Goal: Task Accomplishment & Management: Use online tool/utility

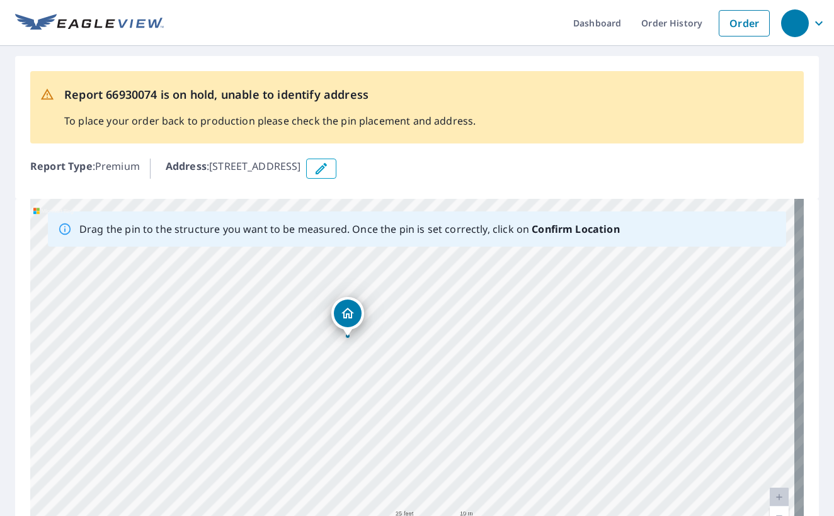
drag, startPoint x: 305, startPoint y: 244, endPoint x: 317, endPoint y: 275, distance: 33.1
click at [317, 275] on div "2606 Mexeye Loop Coos Bay, OR 97420" at bounding box center [416, 396] width 773 height 395
drag, startPoint x: 265, startPoint y: 300, endPoint x: 304, endPoint y: 327, distance: 47.5
click at [300, 327] on div "2606 Mexeye Loop Coos Bay, OR 97420" at bounding box center [416, 396] width 773 height 395
drag, startPoint x: 440, startPoint y: 370, endPoint x: 448, endPoint y: 365, distance: 9.6
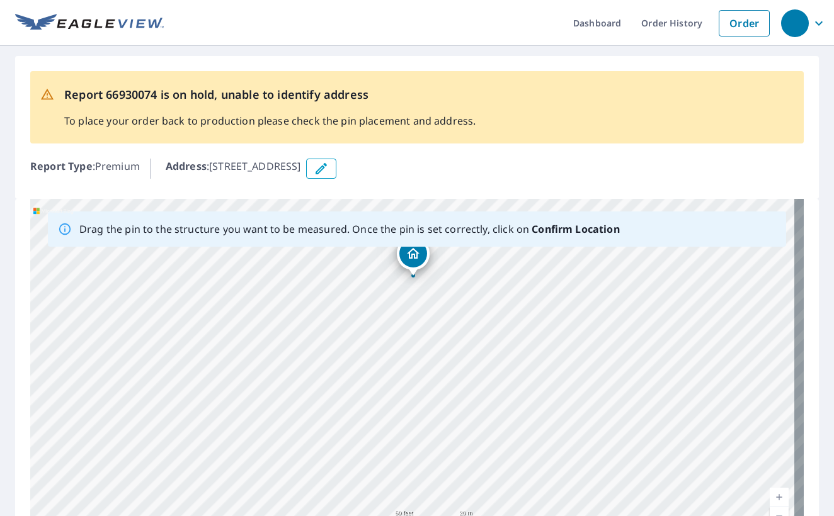
drag, startPoint x: 513, startPoint y: 293, endPoint x: 489, endPoint y: 266, distance: 36.1
click at [489, 266] on div "2606 Mexeye Loop Coos Bay, OR 97420" at bounding box center [416, 396] width 773 height 395
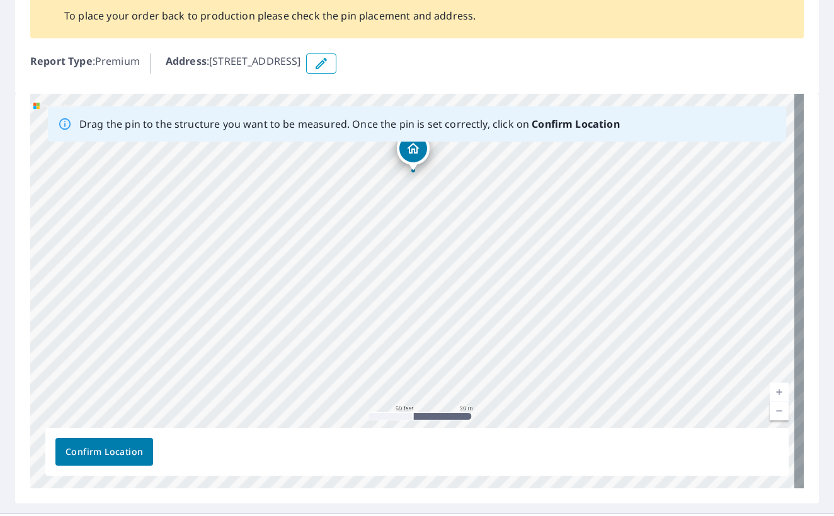
scroll to position [134, 0]
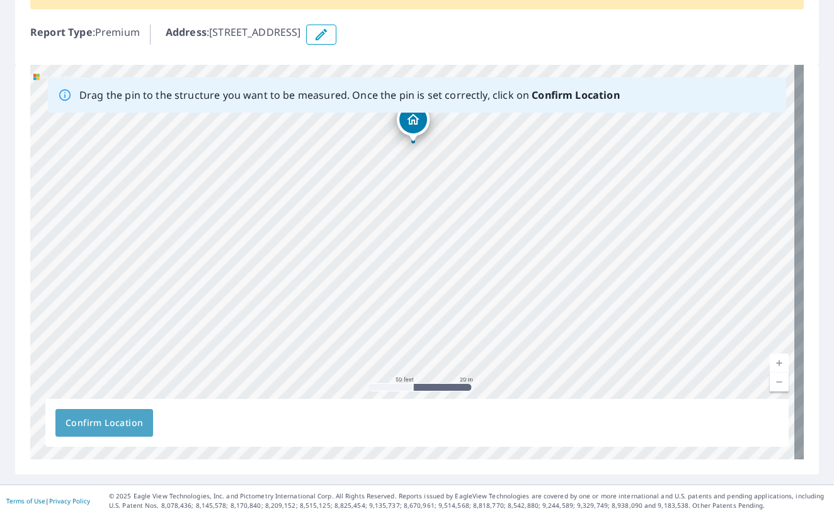
click at [70, 421] on span "Confirm Location" at bounding box center [104, 424] width 77 height 16
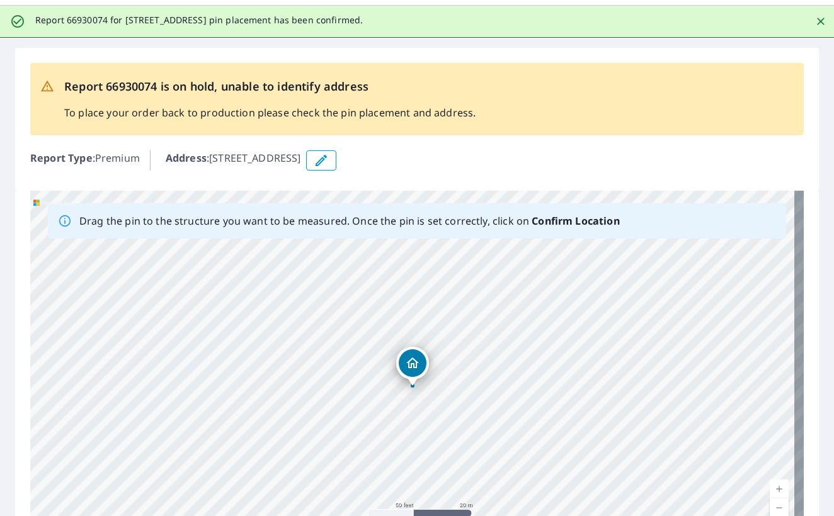
scroll to position [0, 0]
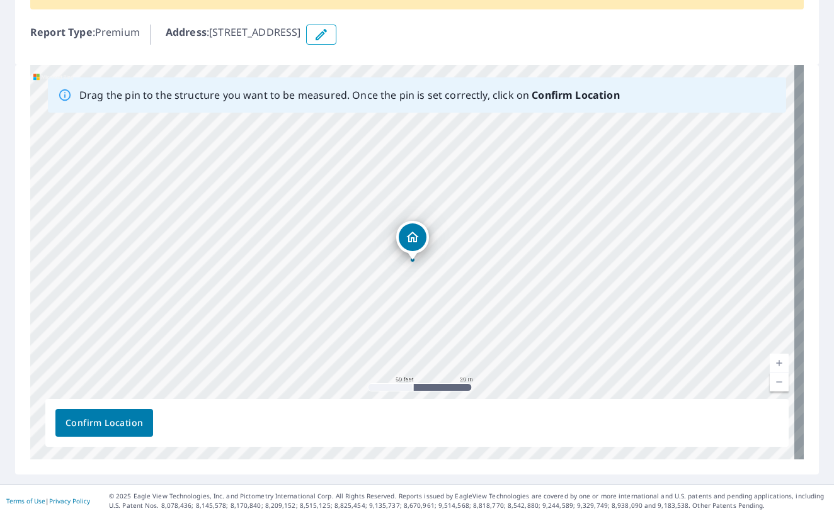
click at [121, 423] on span "Confirm Location" at bounding box center [104, 424] width 77 height 16
click at [130, 427] on span "Confirm Location" at bounding box center [104, 424] width 77 height 16
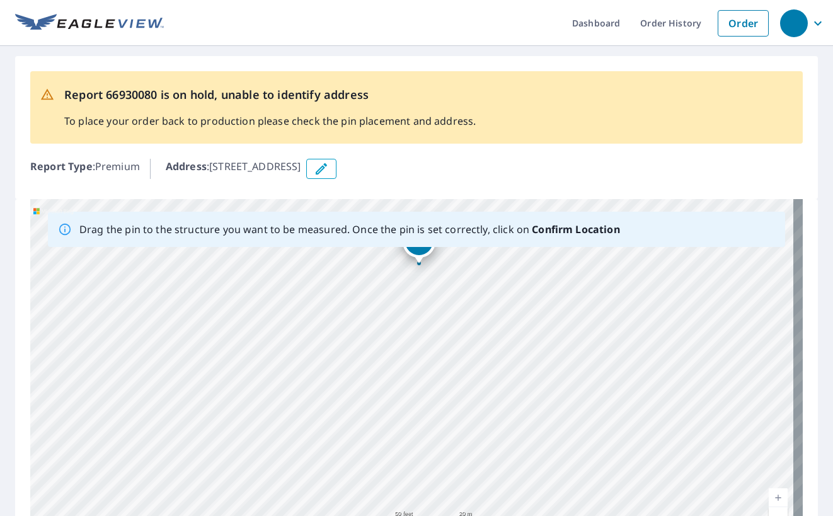
drag, startPoint x: 470, startPoint y: 412, endPoint x: 497, endPoint y: 286, distance: 128.8
click at [497, 286] on div "2608 Mexeye Loop Coos Bay, OR 97420" at bounding box center [416, 396] width 772 height 395
click at [429, 385] on div "2608 Mexeye Loop Coos Bay, OR 97420" at bounding box center [416, 396] width 772 height 395
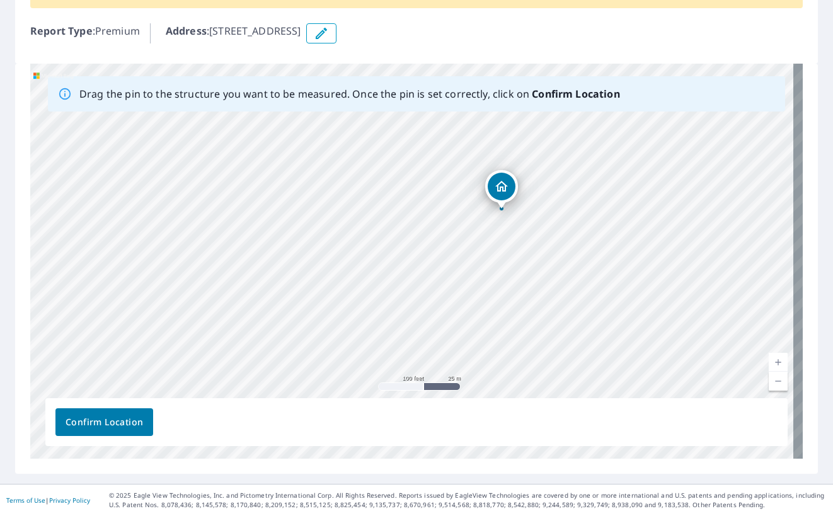
click at [128, 418] on span "Confirm Location" at bounding box center [104, 422] width 77 height 16
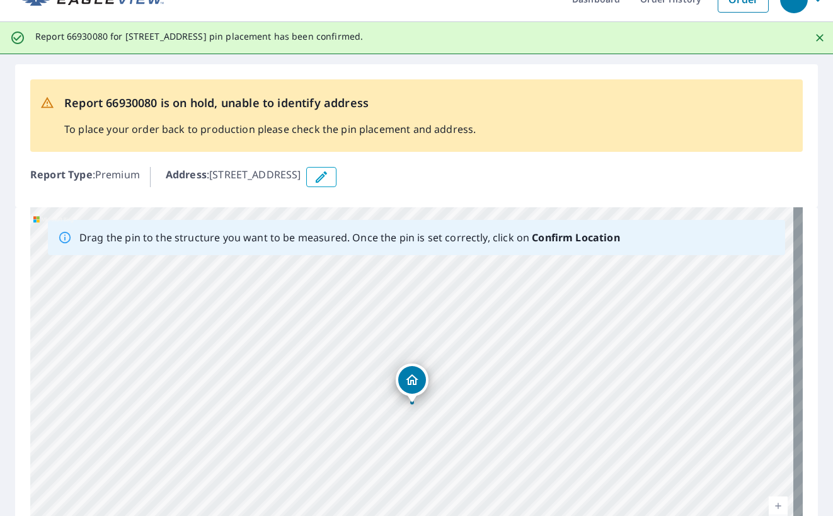
scroll to position [0, 0]
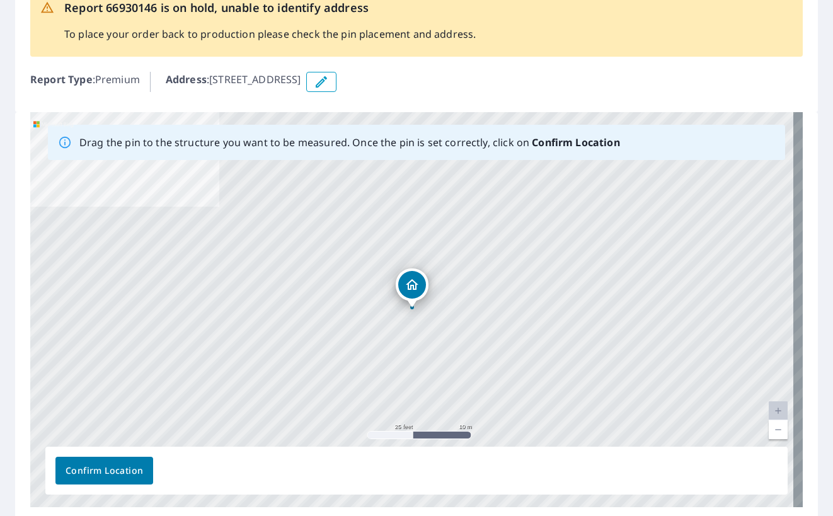
scroll to position [135, 0]
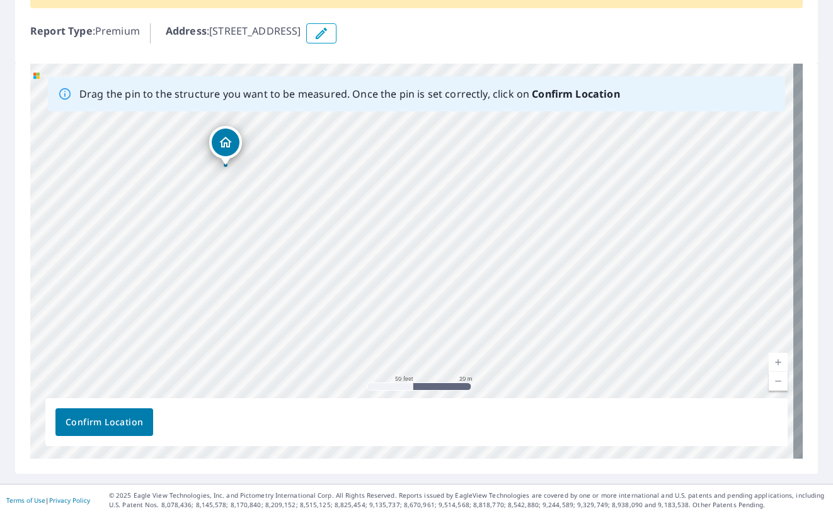
click at [90, 426] on span "Confirm Location" at bounding box center [104, 422] width 77 height 16
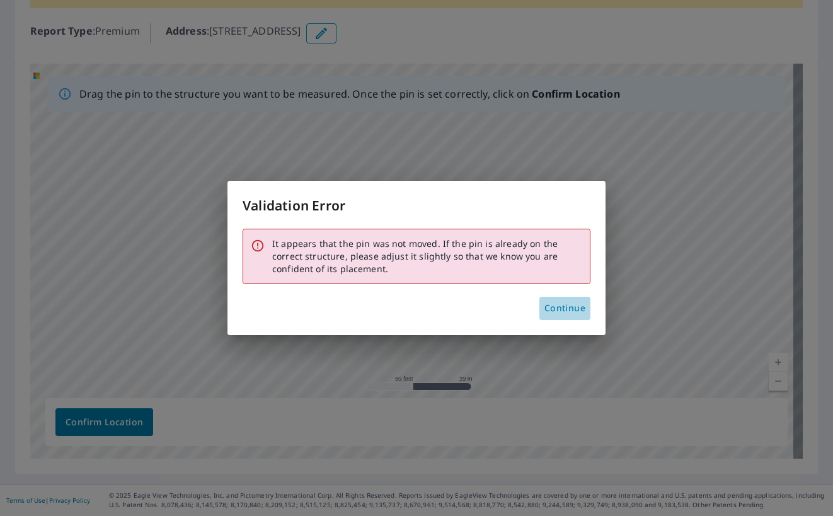
click at [559, 313] on span "Continue" at bounding box center [564, 308] width 41 height 16
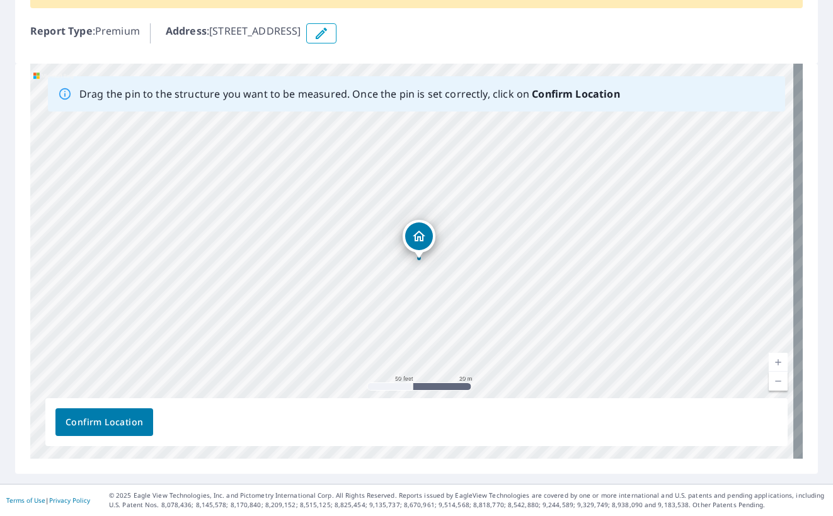
drag, startPoint x: 408, startPoint y: 244, endPoint x: 415, endPoint y: 243, distance: 7.0
click at [116, 426] on span "Confirm Location" at bounding box center [104, 422] width 77 height 16
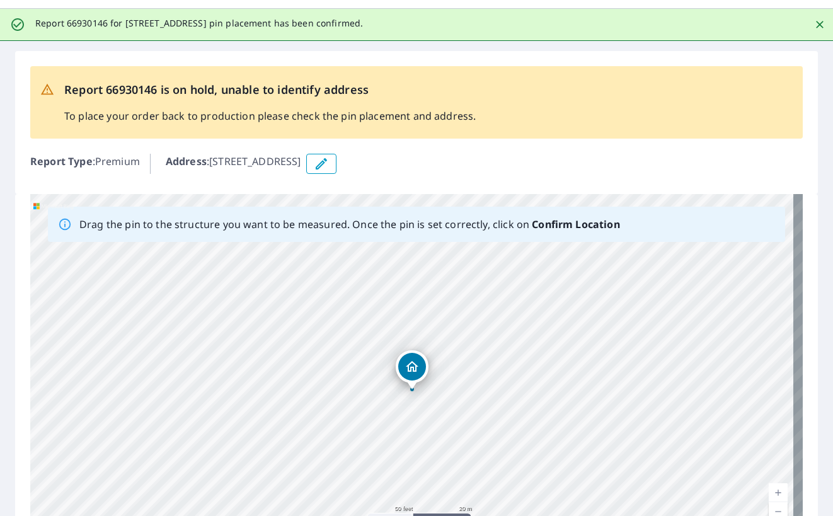
scroll to position [0, 0]
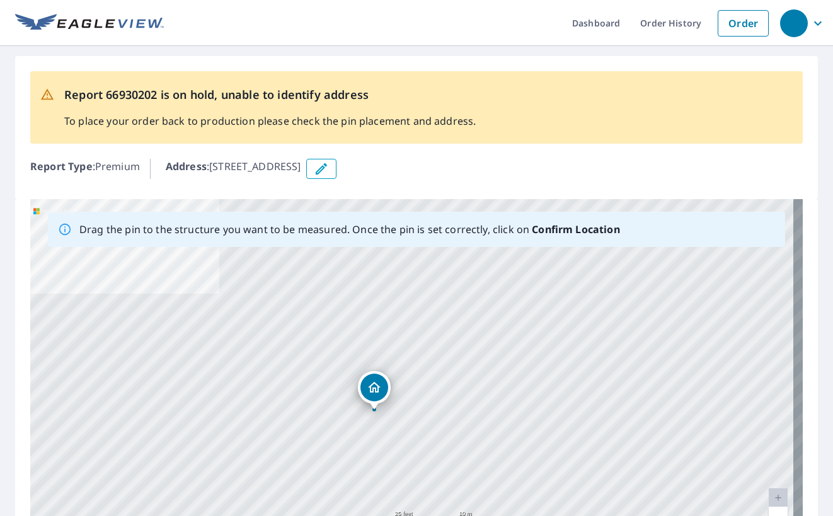
drag, startPoint x: 414, startPoint y: 381, endPoint x: 377, endPoint y: 396, distance: 40.7
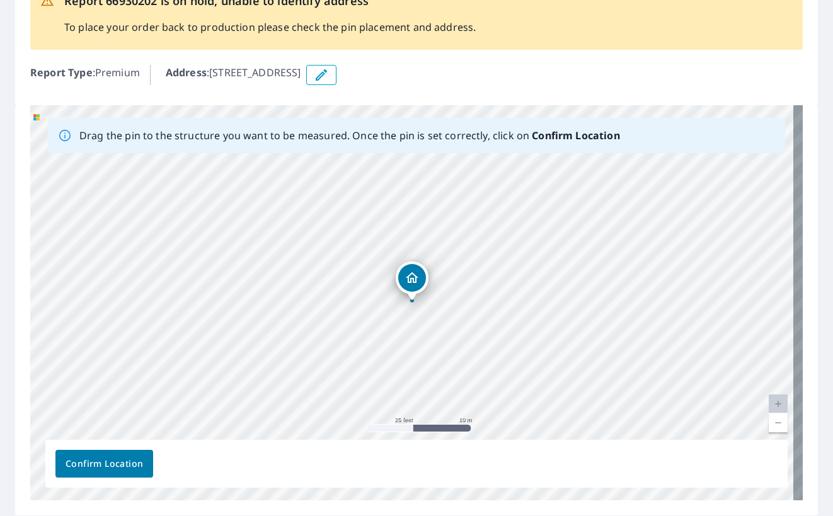
scroll to position [135, 0]
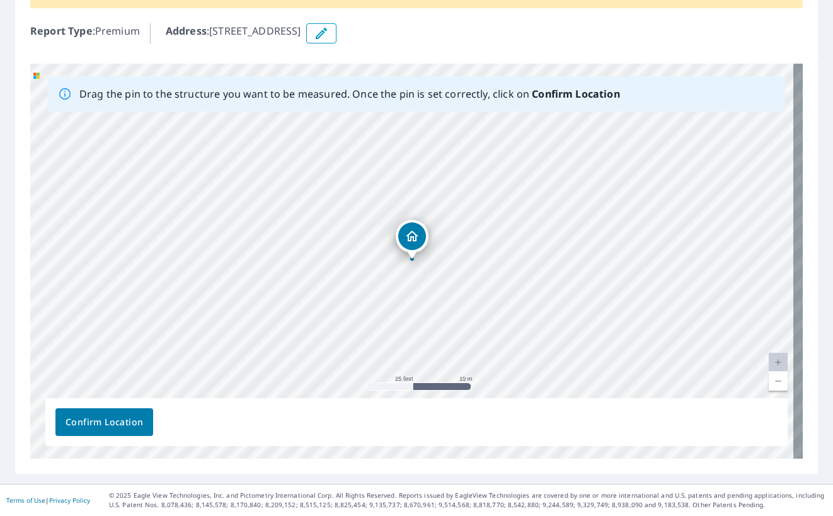
click at [116, 416] on span "Confirm Location" at bounding box center [104, 422] width 77 height 16
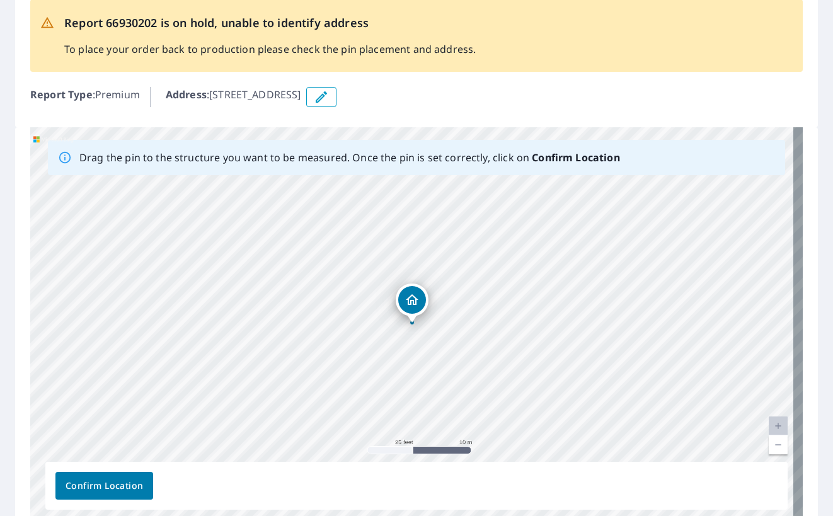
scroll to position [0, 0]
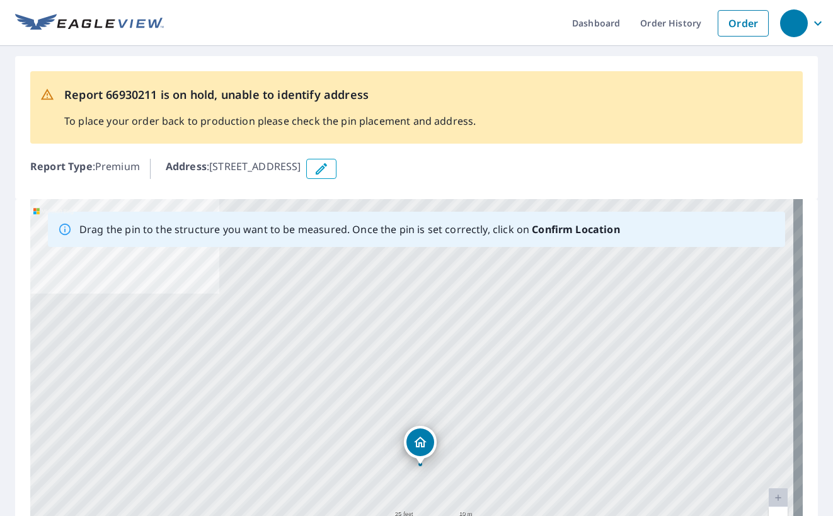
drag, startPoint x: 416, startPoint y: 366, endPoint x: 425, endPoint y: 436, distance: 70.4
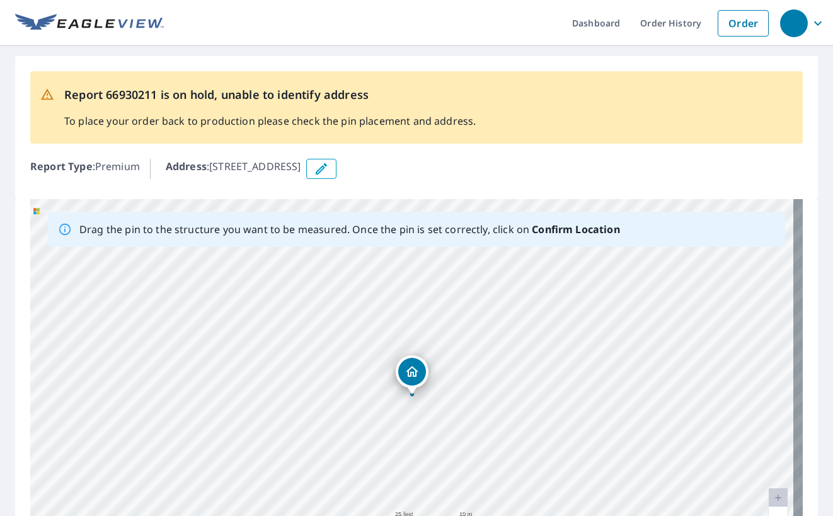
scroll to position [135, 0]
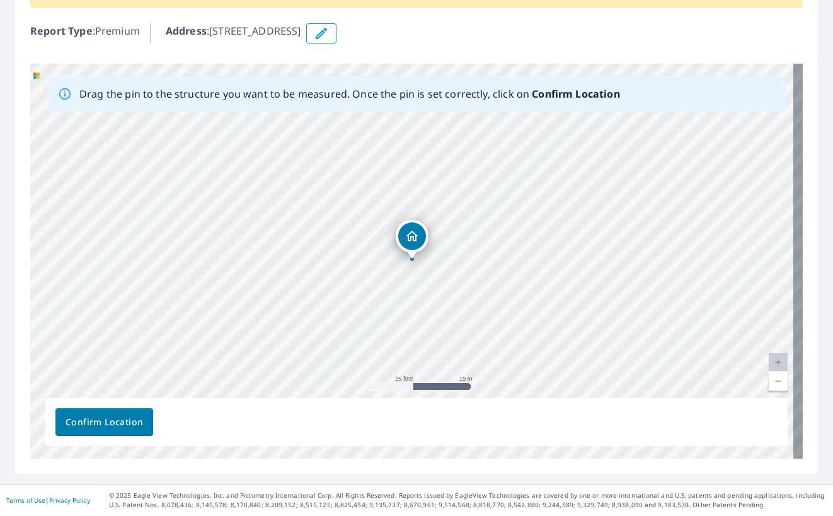
click at [604, 30] on div "Address : 710 Jistajaya Ct, Coos Bay, OR, 97420" at bounding box center [484, 33] width 637 height 20
drag, startPoint x: 415, startPoint y: 243, endPoint x: 322, endPoint y: 320, distance: 120.3
click at [322, 320] on div "710 Jistajaya Ct Coos Bay, OR 97420" at bounding box center [416, 261] width 772 height 395
click at [100, 418] on span "Confirm Location" at bounding box center [104, 422] width 77 height 16
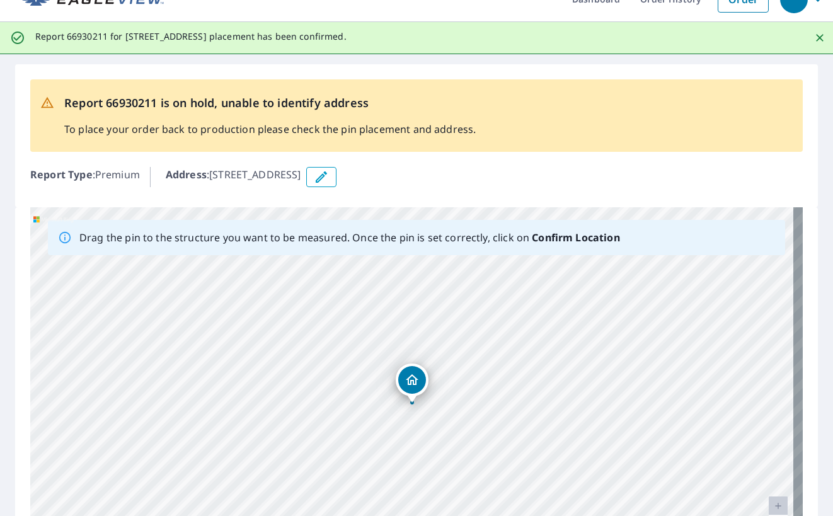
scroll to position [0, 0]
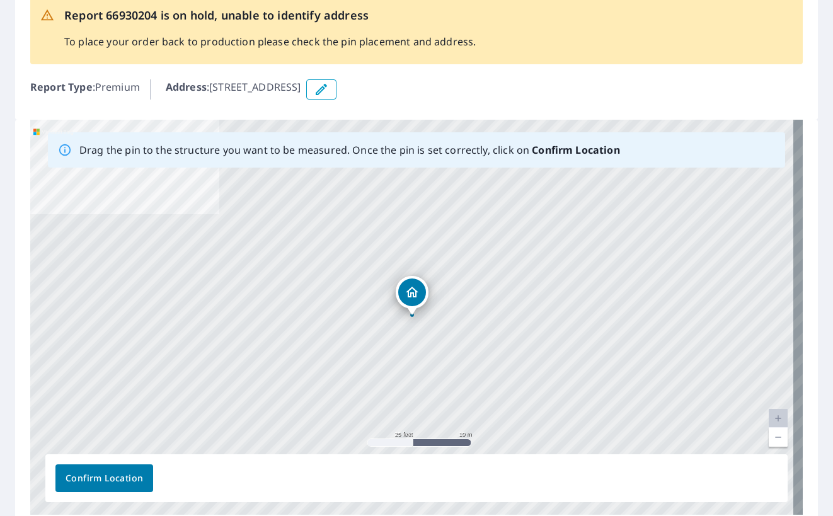
scroll to position [80, 0]
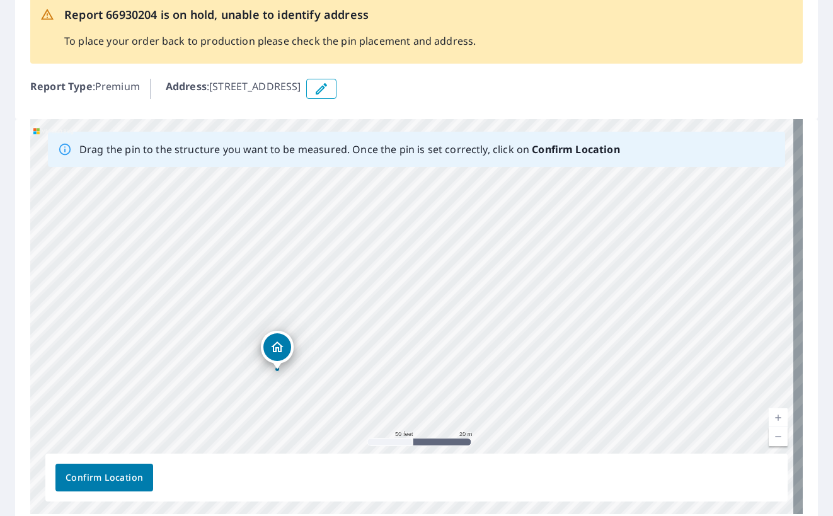
drag, startPoint x: 413, startPoint y: 276, endPoint x: 270, endPoint y: 368, distance: 170.3
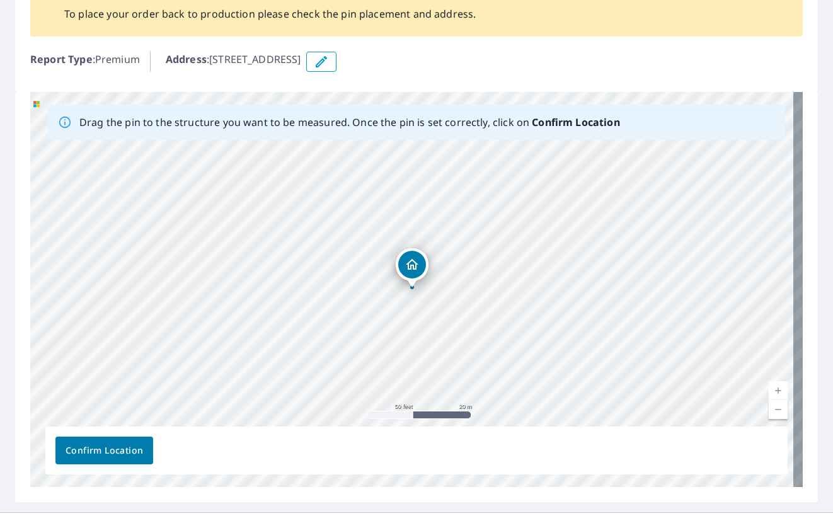
scroll to position [113, 0]
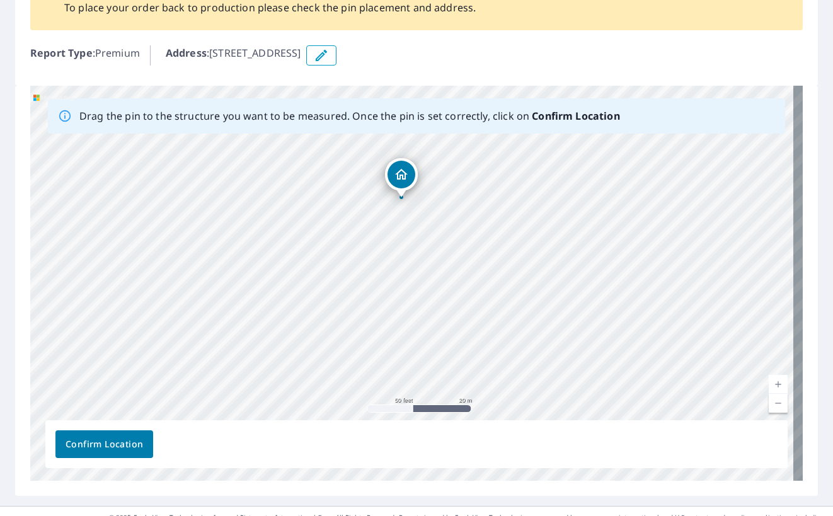
drag, startPoint x: 465, startPoint y: 297, endPoint x: 453, endPoint y: 236, distance: 62.1
click at [453, 236] on div "706 Jistajaya Ct Coos Bay, OR 97420" at bounding box center [416, 283] width 772 height 395
drag, startPoint x: 404, startPoint y: 174, endPoint x: 317, endPoint y: 300, distance: 153.0
click at [317, 300] on div "706 Jistajaya Ct Coos Bay, OR 97420" at bounding box center [416, 283] width 772 height 395
click at [114, 447] on span "Confirm Location" at bounding box center [104, 444] width 77 height 16
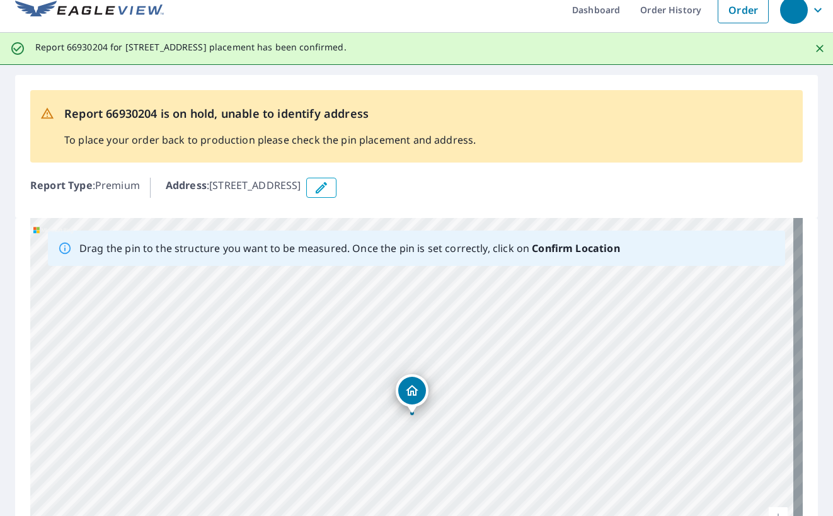
scroll to position [0, 0]
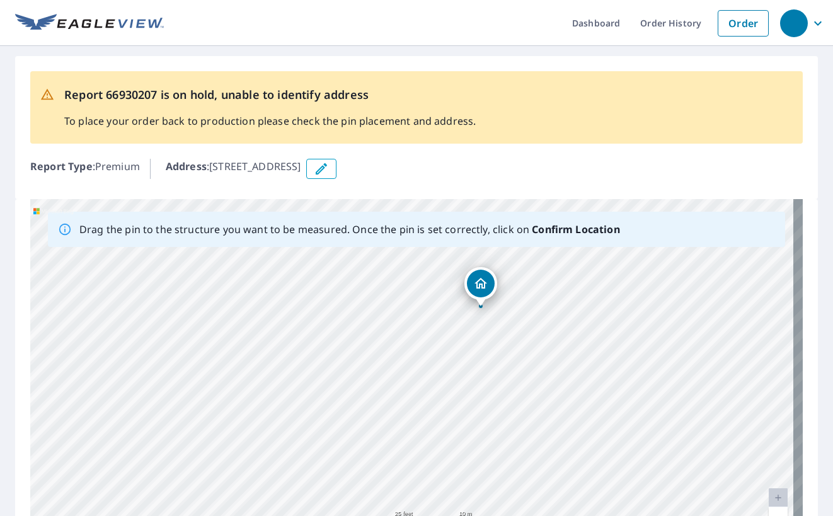
drag, startPoint x: 261, startPoint y: 373, endPoint x: 330, endPoint y: 285, distance: 111.7
click at [330, 285] on div "[STREET_ADDRESS]" at bounding box center [416, 396] width 772 height 395
drag, startPoint x: 382, startPoint y: 305, endPoint x: 331, endPoint y: 467, distance: 170.3
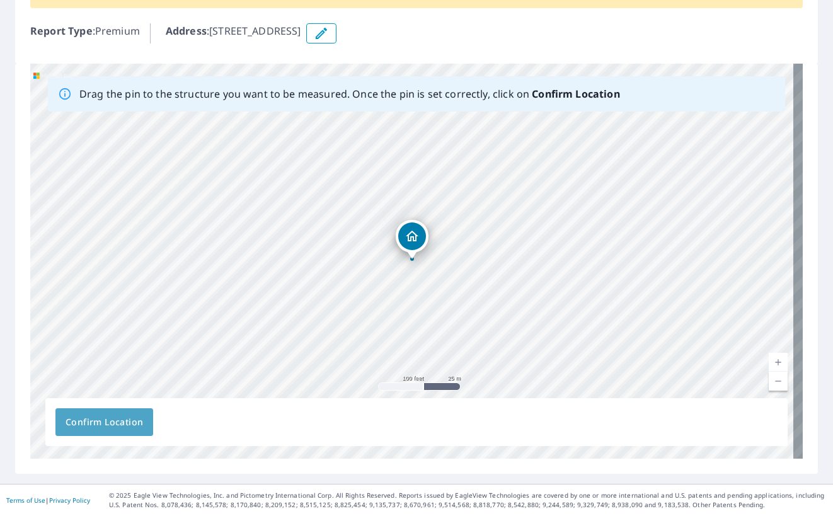
click at [93, 419] on span "Confirm Location" at bounding box center [104, 422] width 77 height 16
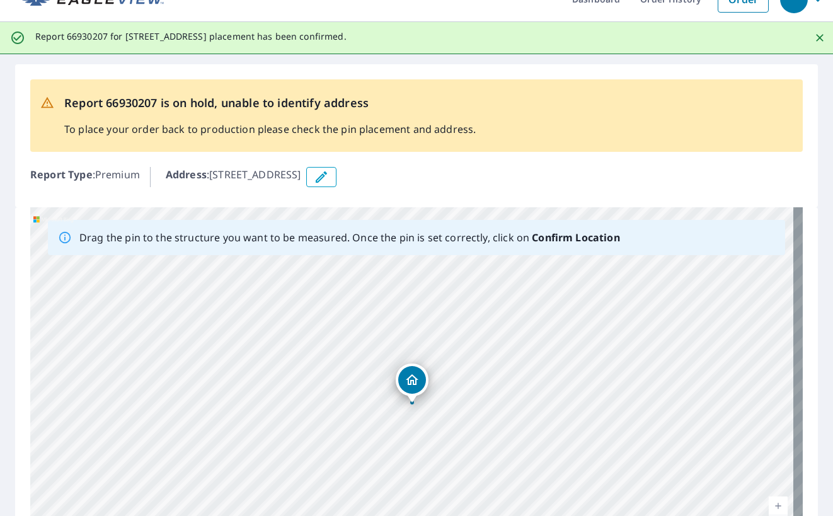
scroll to position [0, 0]
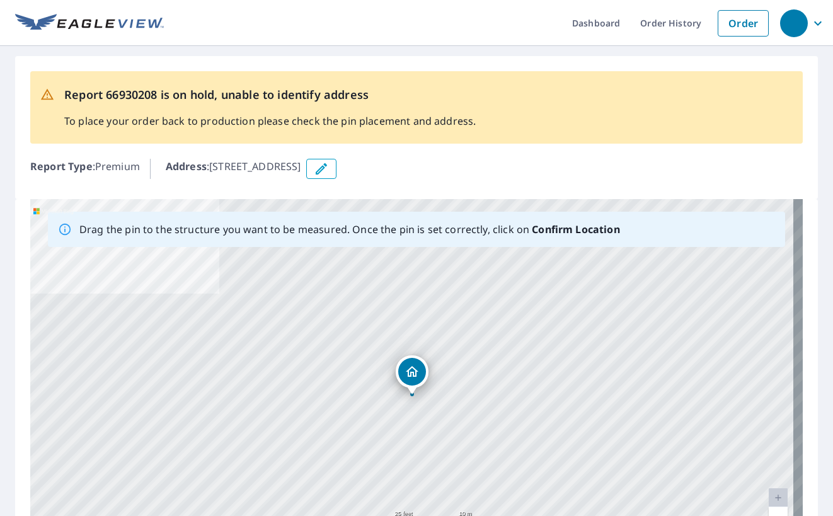
scroll to position [135, 0]
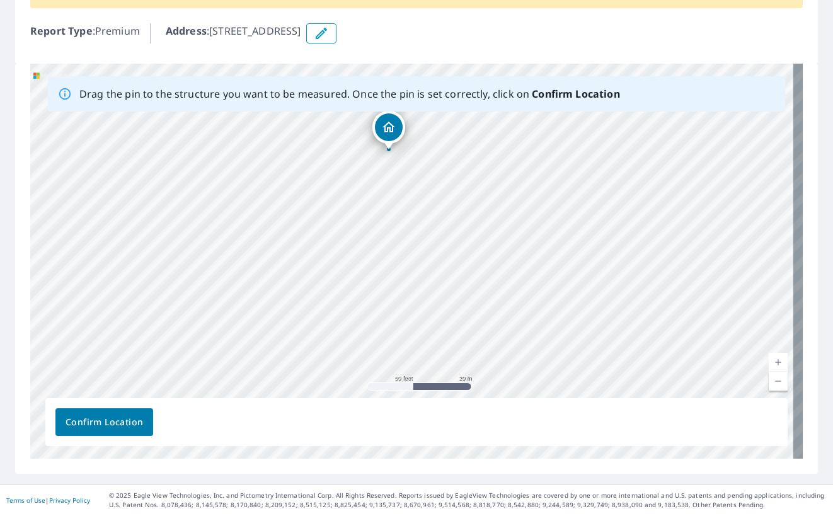
drag, startPoint x: 225, startPoint y: 281, endPoint x: 295, endPoint y: 185, distance: 119.1
click at [295, 185] on div "[STREET_ADDRESS]" at bounding box center [416, 261] width 772 height 395
drag, startPoint x: 382, startPoint y: 128, endPoint x: 293, endPoint y: 348, distance: 237.3
click at [104, 423] on span "Confirm Location" at bounding box center [104, 422] width 77 height 16
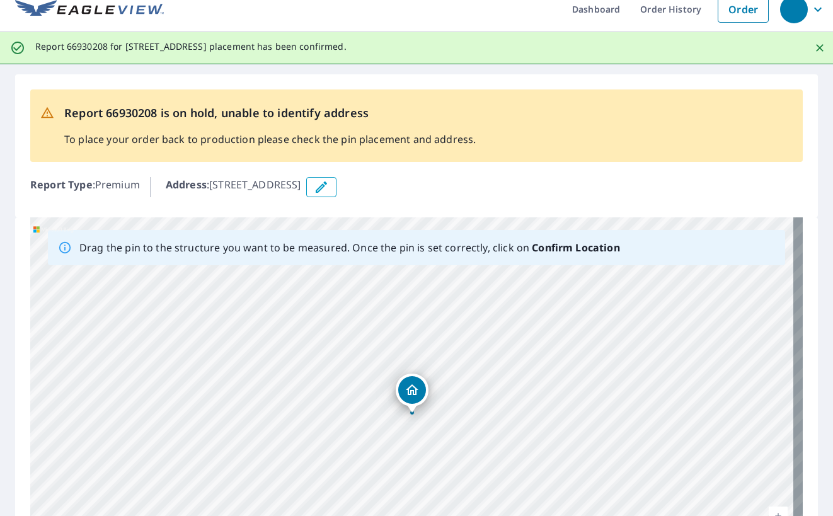
scroll to position [0, 0]
